Goal: Task Accomplishment & Management: Use online tool/utility

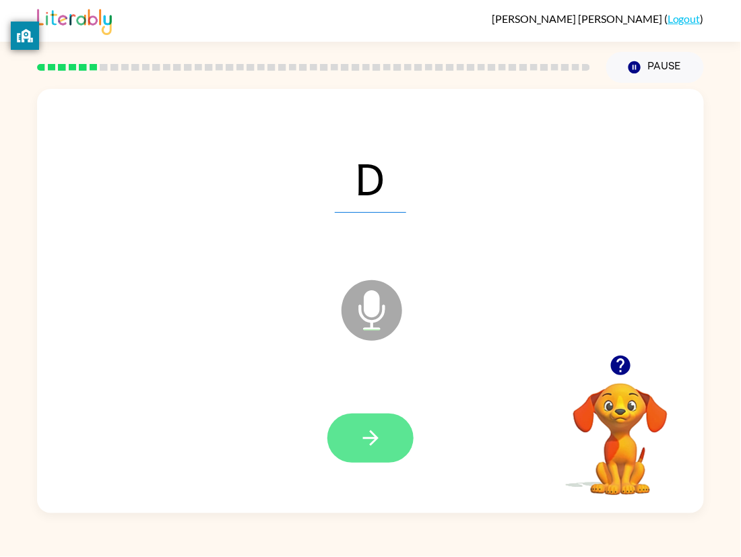
click at [384, 444] on button "button" at bounding box center [370, 437] width 86 height 49
click at [384, 445] on button "button" at bounding box center [370, 437] width 86 height 49
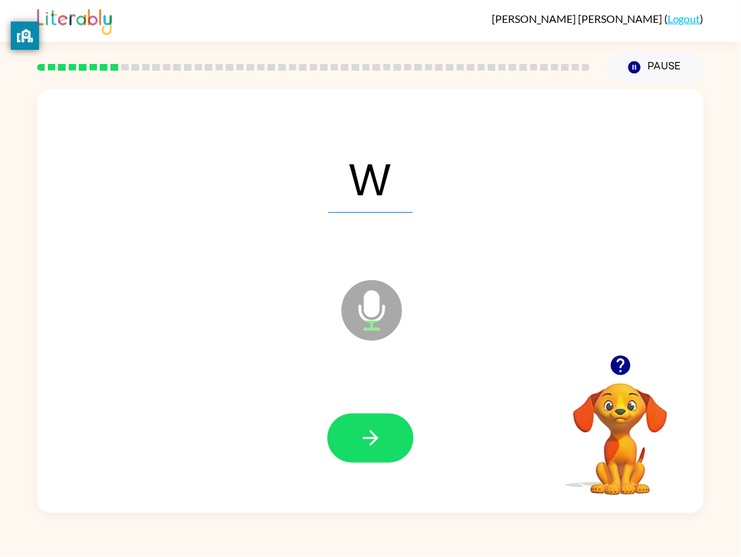
click at [384, 445] on button "button" at bounding box center [370, 437] width 86 height 49
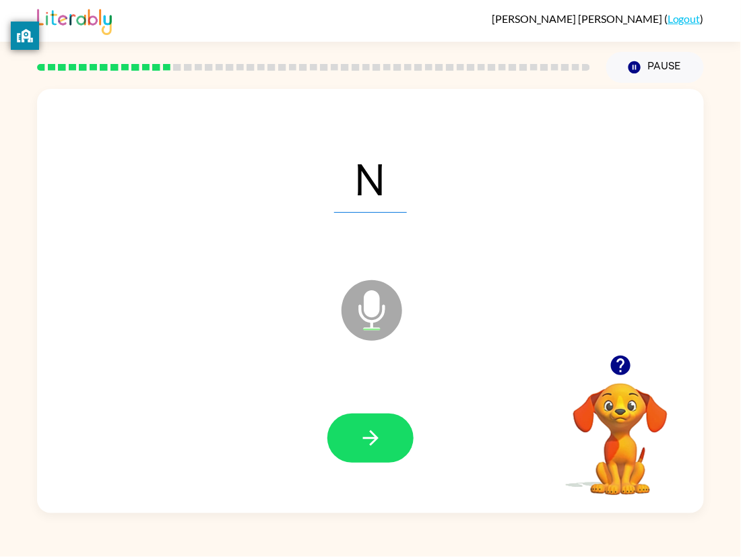
click at [384, 445] on button "button" at bounding box center [370, 437] width 86 height 49
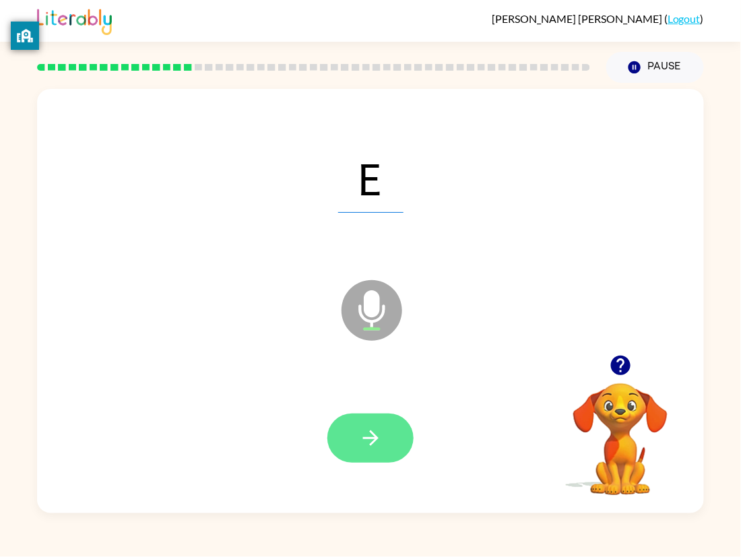
click at [369, 446] on icon "button" at bounding box center [371, 438] width 24 height 24
click at [370, 442] on icon "button" at bounding box center [371, 438] width 24 height 24
